Goal: Communication & Community: Answer question/provide support

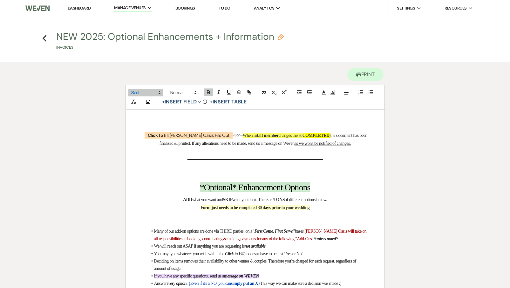
click at [75, 12] on li "Dashboard" at bounding box center [79, 8] width 29 height 13
click at [75, 7] on link "Dashboard" at bounding box center [79, 7] width 23 height 5
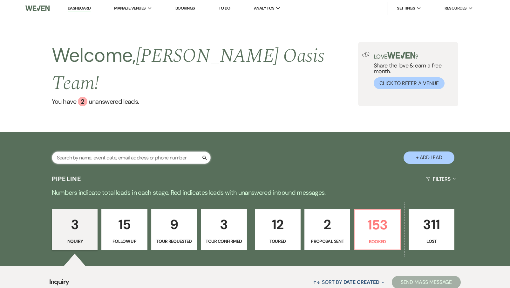
click at [73, 151] on input "text" at bounding box center [131, 157] width 159 height 12
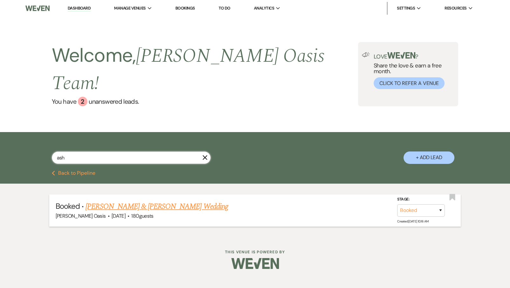
type input "ash"
click at [107, 201] on link "[PERSON_NAME] & [PERSON_NAME] Wedding" at bounding box center [157, 206] width 142 height 11
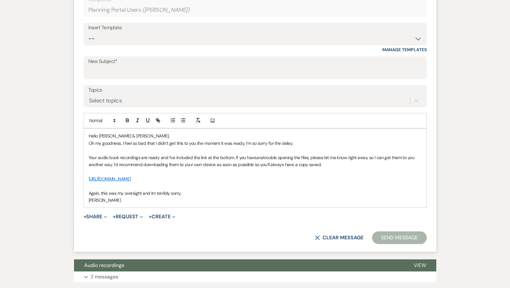
scroll to position [246, 0]
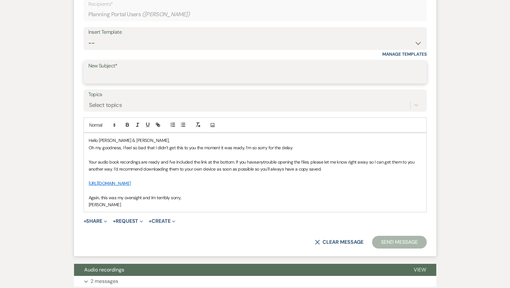
click at [153, 77] on input "New Subject*" at bounding box center [255, 77] width 334 height 12
type input "Files"
click at [403, 239] on button "Send Message" at bounding box center [399, 242] width 54 height 13
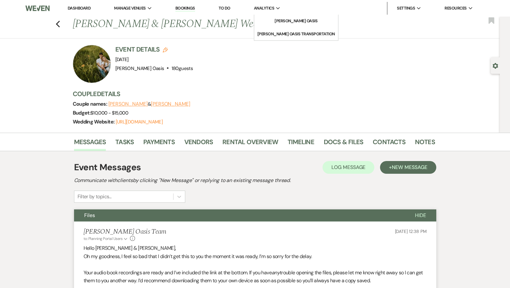
scroll to position [0, 0]
